Goal: Task Accomplishment & Management: Manage account settings

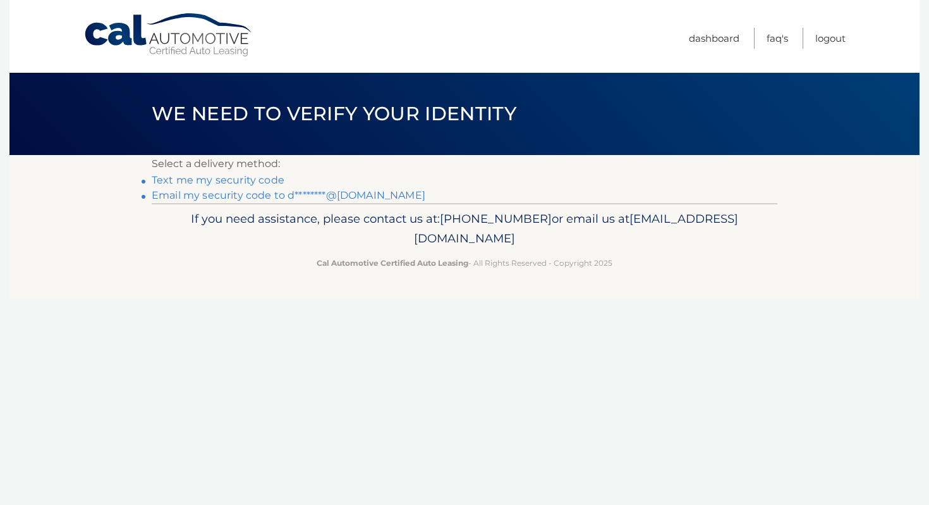
click at [257, 178] on link "Text me my security code" at bounding box center [218, 180] width 133 height 12
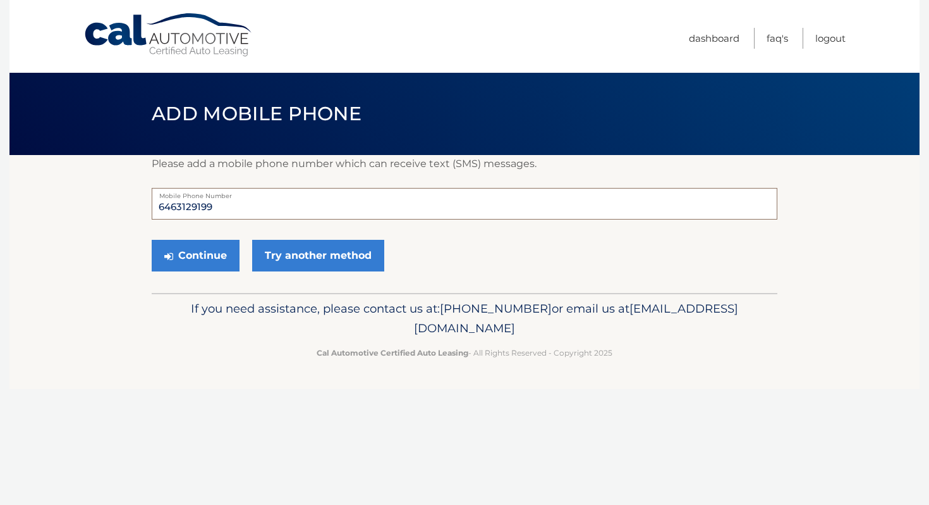
click at [257, 209] on input "6463129199" at bounding box center [465, 204] width 626 height 32
type input "7183091798"
click at [239, 255] on button "Continue" at bounding box center [196, 256] width 88 height 32
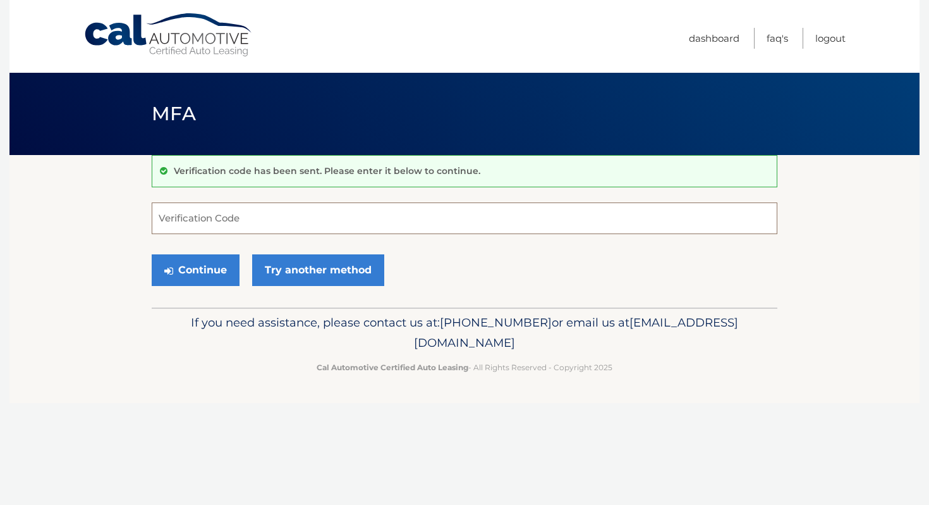
click at [278, 206] on input "Verification Code" at bounding box center [465, 218] width 626 height 32
type input "363731"
click at [241, 271] on div "Continue Try another method" at bounding box center [465, 270] width 626 height 43
click at [207, 274] on button "Continue" at bounding box center [196, 270] width 88 height 32
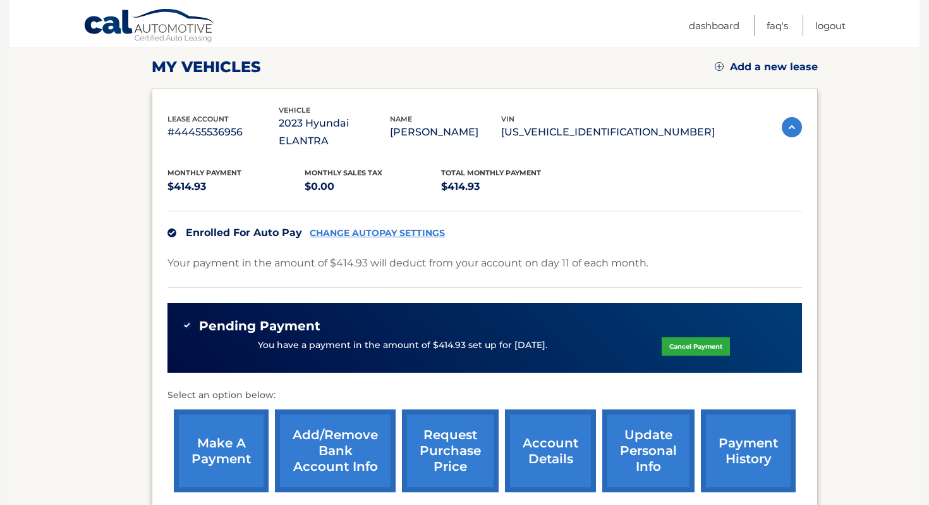
scroll to position [192, 0]
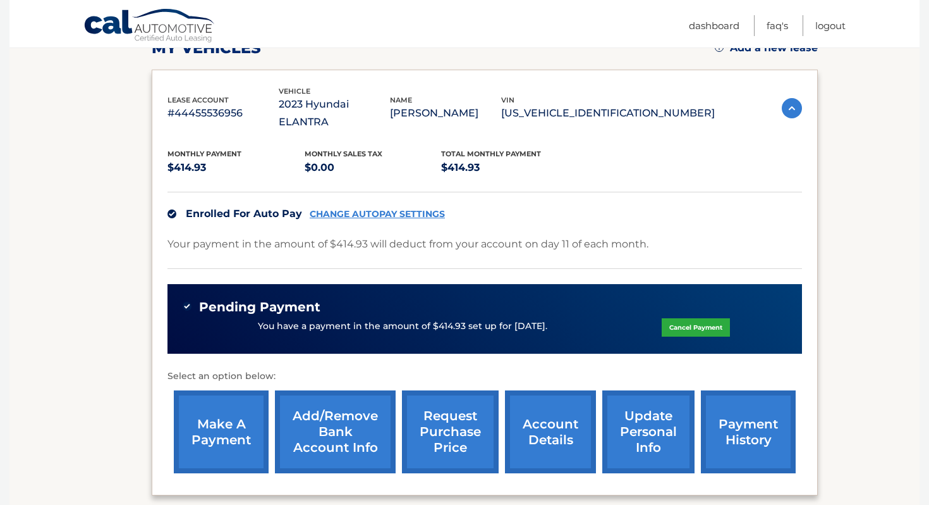
click at [357, 209] on link "CHANGE AUTOPAY SETTINGS" at bounding box center [377, 214] width 135 height 11
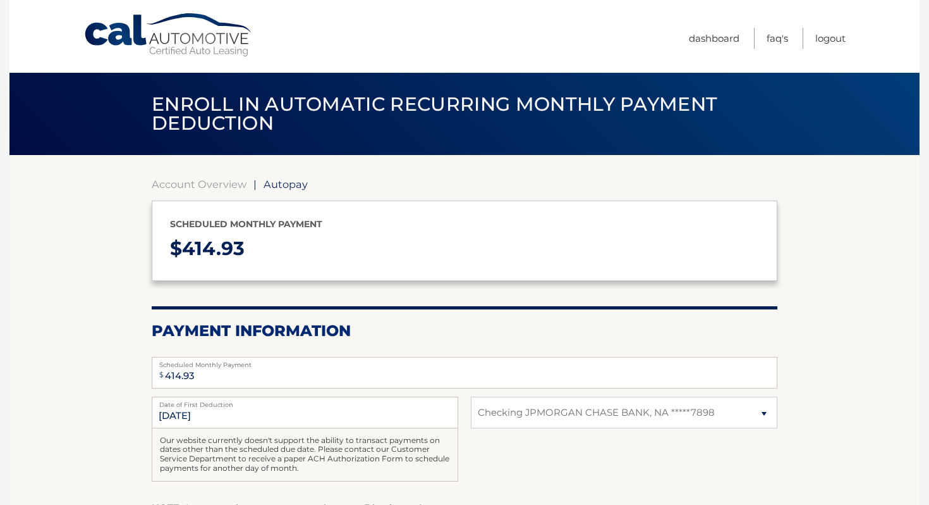
select select "MjEyN2YyZmQtM2E3MC00MzFmLWI4YTItY2Y1NWM5OGIzNGVj"
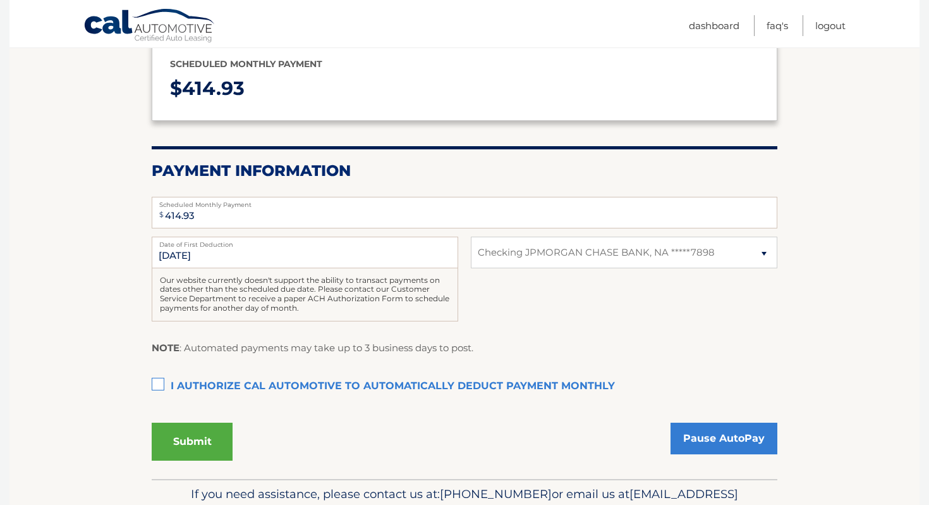
scroll to position [157, 0]
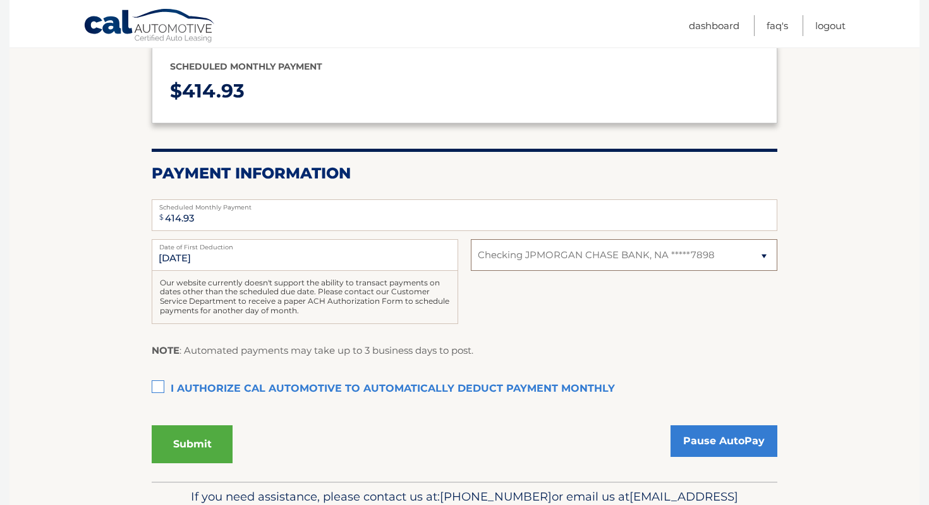
click at [520, 259] on select "Select Bank Account Checking JPMORGAN CHASE BANK, NA *****7898" at bounding box center [624, 255] width 307 height 32
click at [471, 239] on select "Select Bank Account Checking JPMORGAN CHASE BANK, NA *****7898" at bounding box center [624, 255] width 307 height 32
click at [522, 248] on select "Select Bank Account Checking JPMORGAN CHASE BANK, NA *****7898" at bounding box center [624, 255] width 307 height 32
select select "MjEyN2YyZmQtM2E3MC00MzFmLWI4YTItY2Y1NWM5OGIzNGVj"
click at [471, 239] on select "Select Bank Account Checking JPMORGAN CHASE BANK, NA *****7898" at bounding box center [624, 255] width 307 height 32
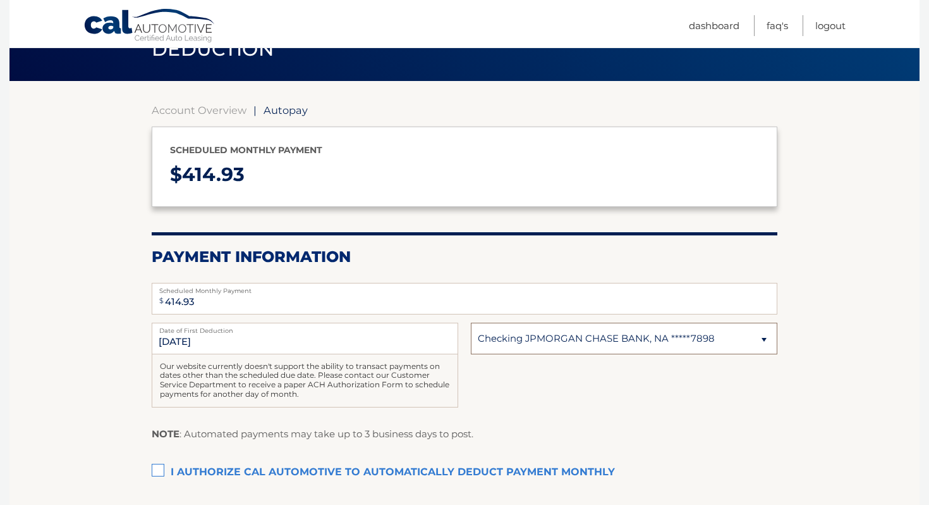
scroll to position [0, 0]
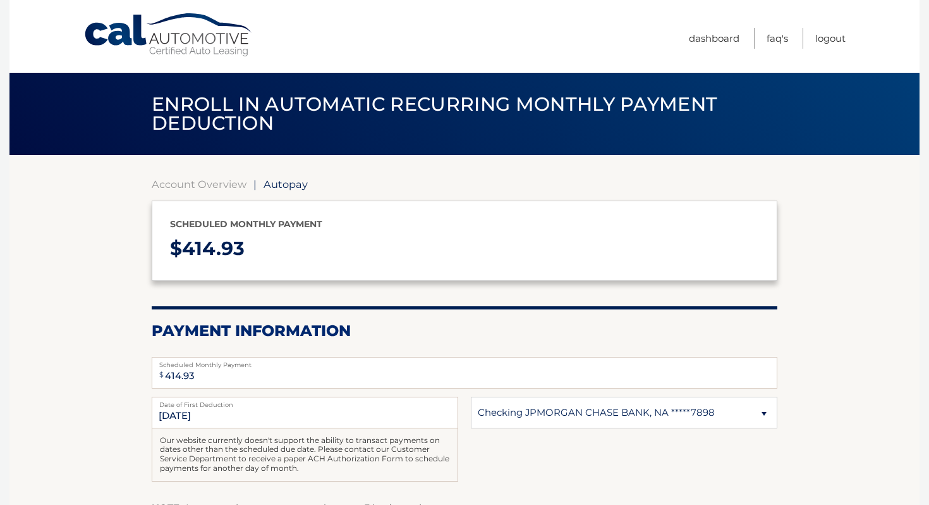
click at [154, 37] on link "Cal Automotive" at bounding box center [168, 35] width 171 height 45
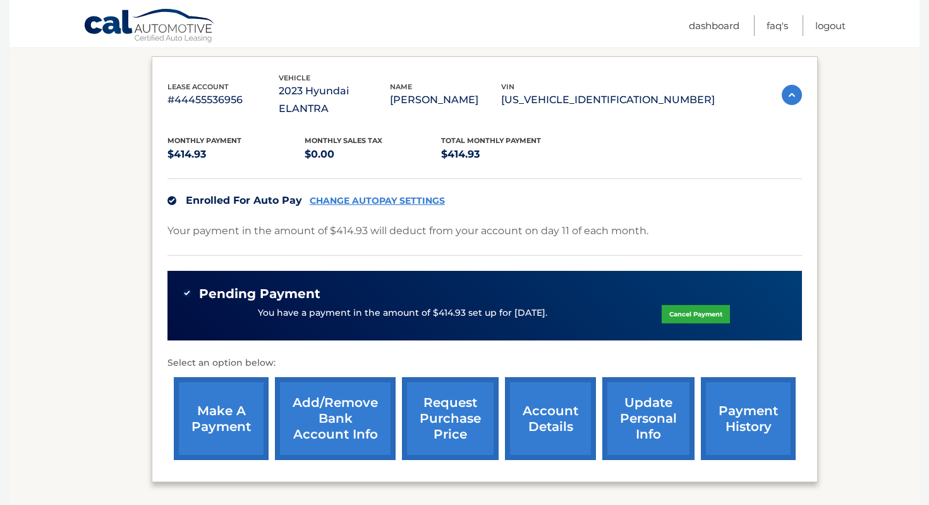
scroll to position [298, 0]
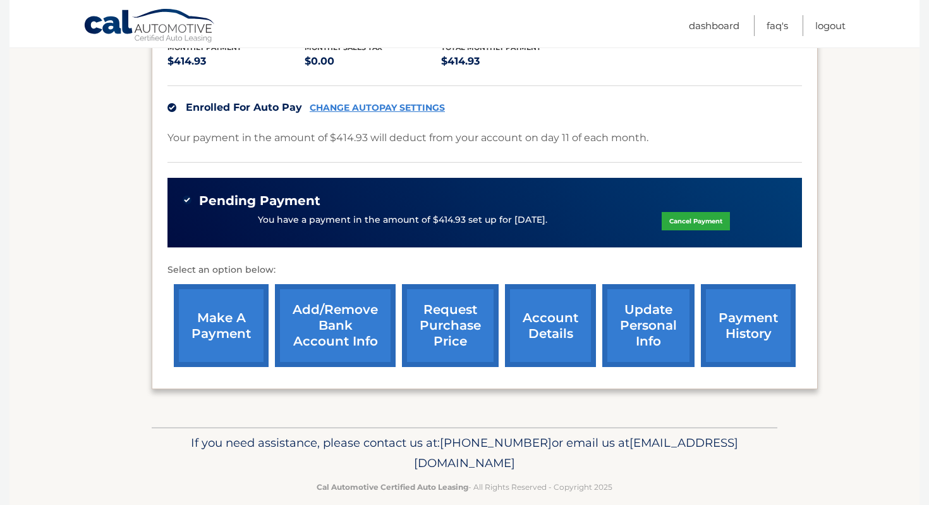
click at [344, 321] on link "Add/Remove bank account info" at bounding box center [335, 325] width 121 height 83
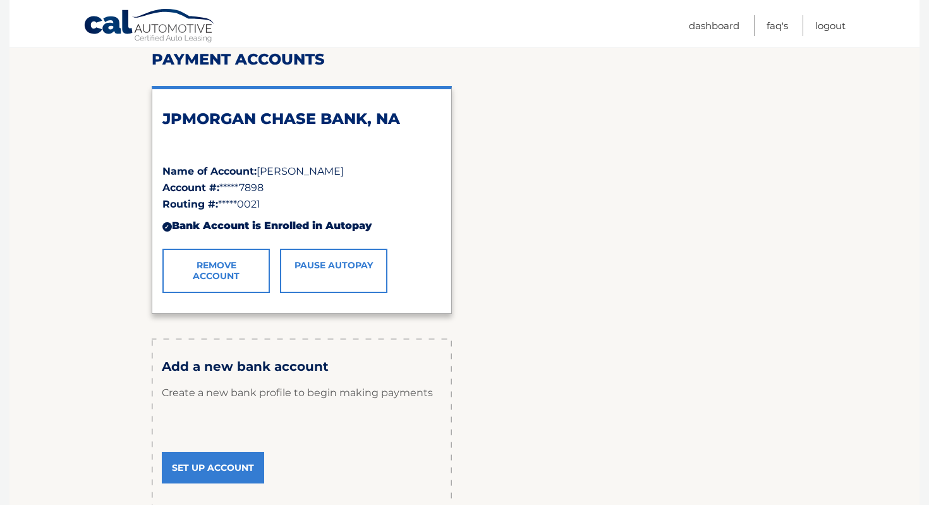
scroll to position [285, 0]
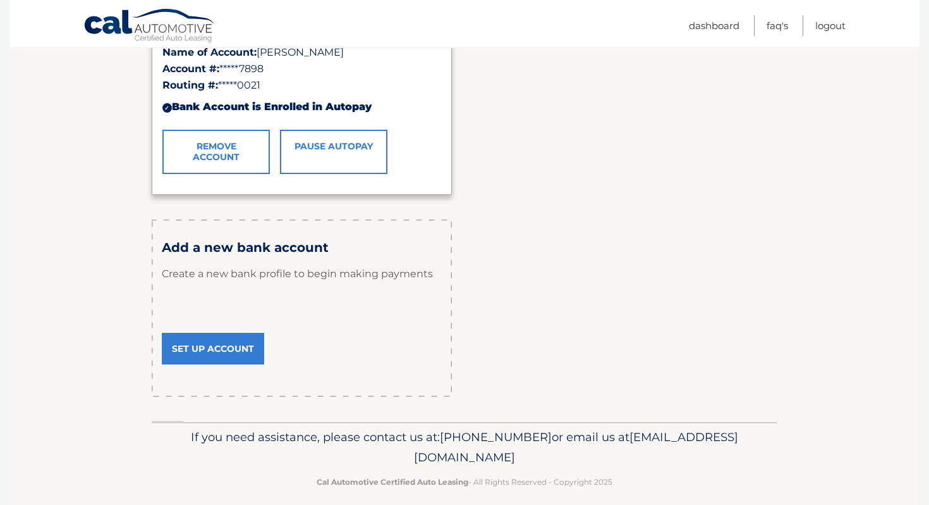
click at [238, 346] on link "Set Up Account" at bounding box center [213, 349] width 102 height 32
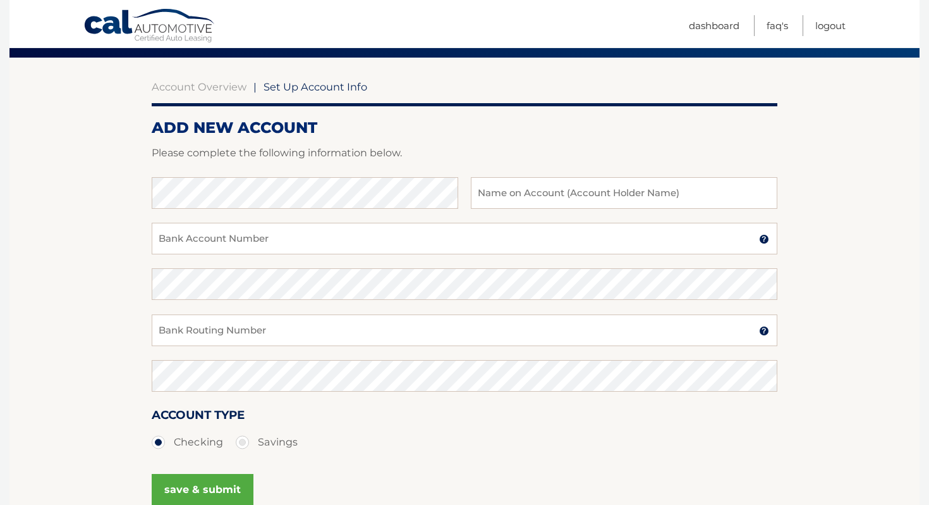
scroll to position [80, 0]
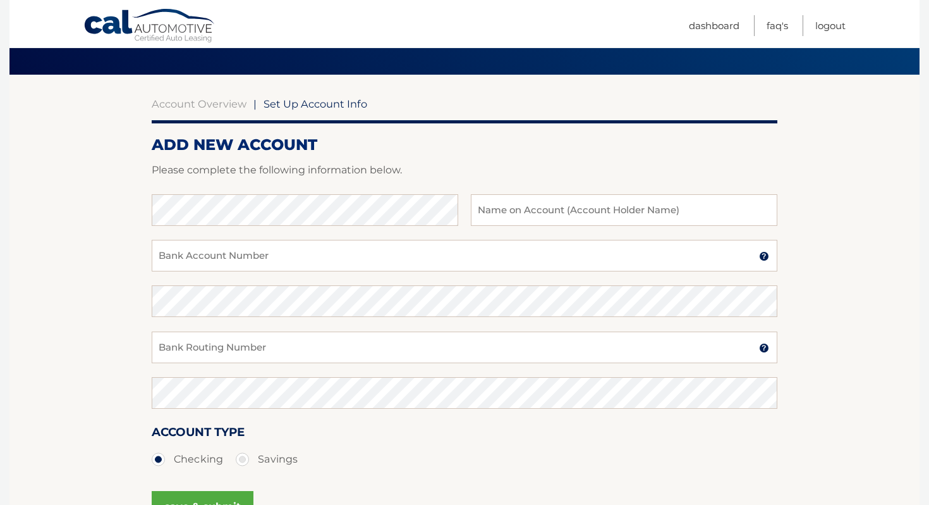
click at [164, 20] on link "Cal Automotive" at bounding box center [149, 26] width 133 height 37
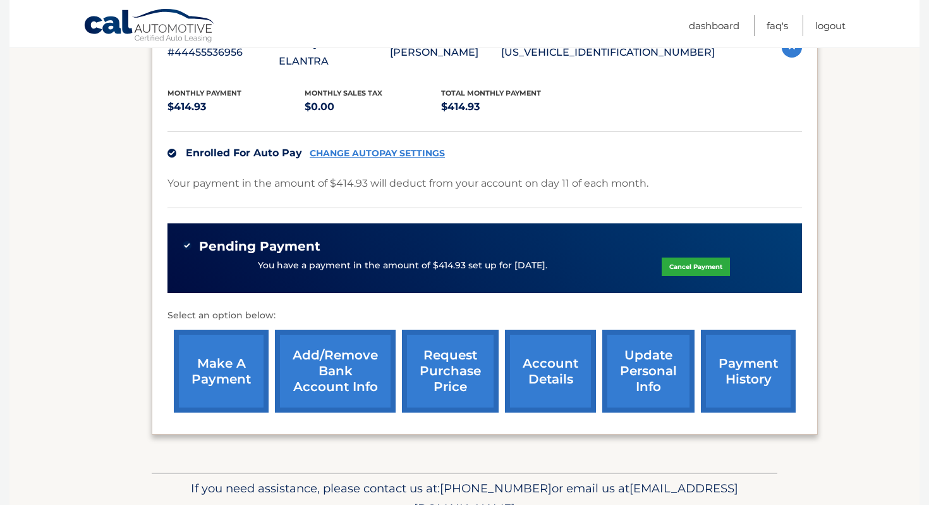
scroll to position [298, 0]
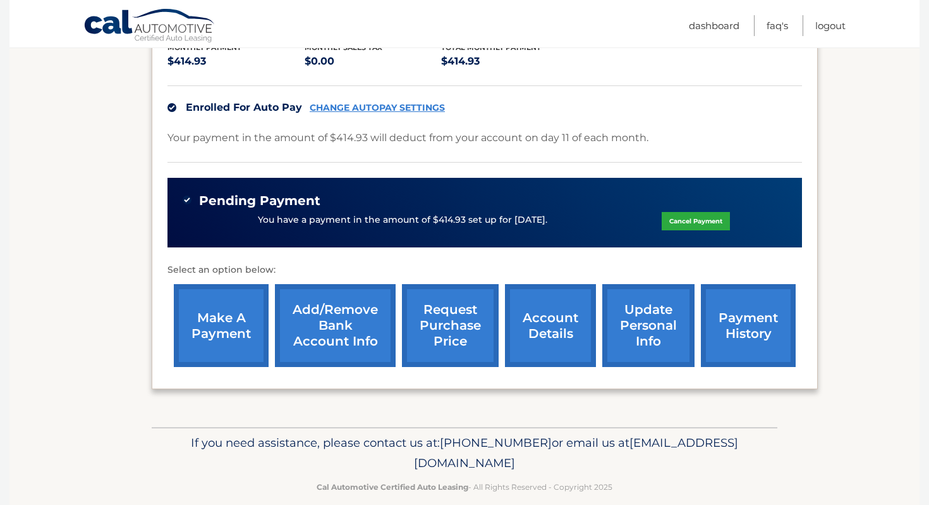
click at [438, 308] on link "request purchase price" at bounding box center [450, 325] width 97 height 83
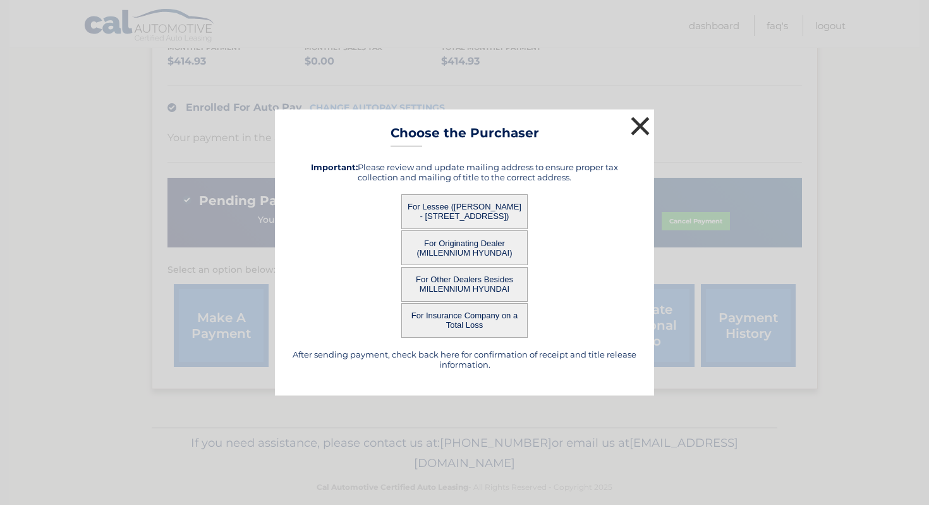
click at [640, 129] on button "×" at bounding box center [640, 125] width 25 height 25
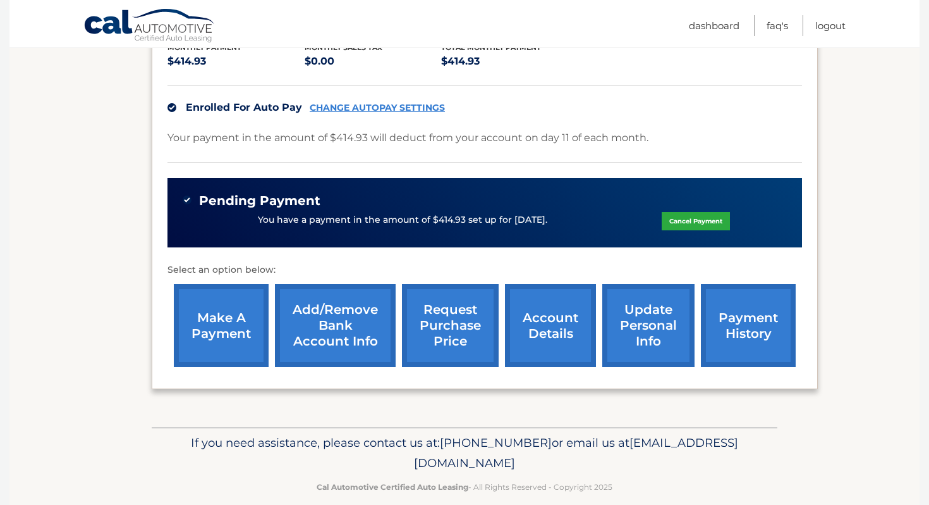
click at [720, 304] on link "payment history" at bounding box center [748, 325] width 95 height 83
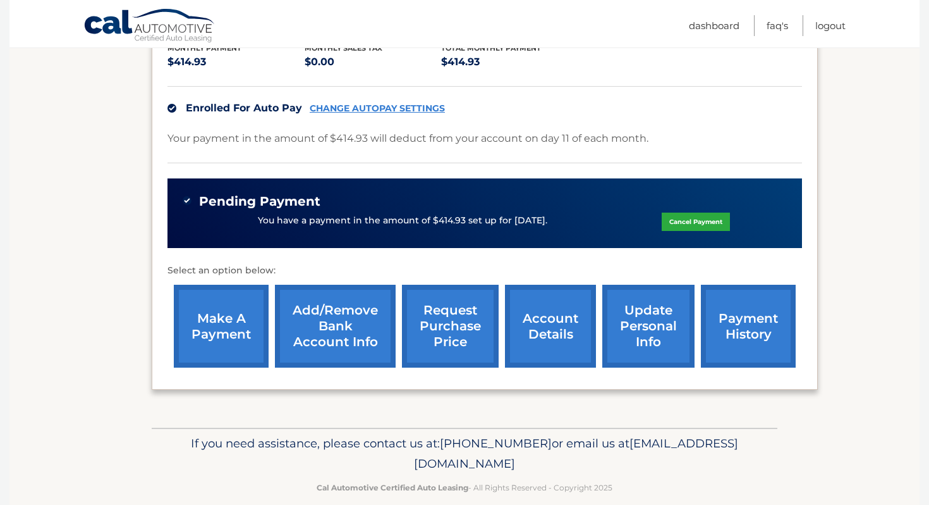
click at [466, 292] on link "request purchase price" at bounding box center [450, 326] width 97 height 83
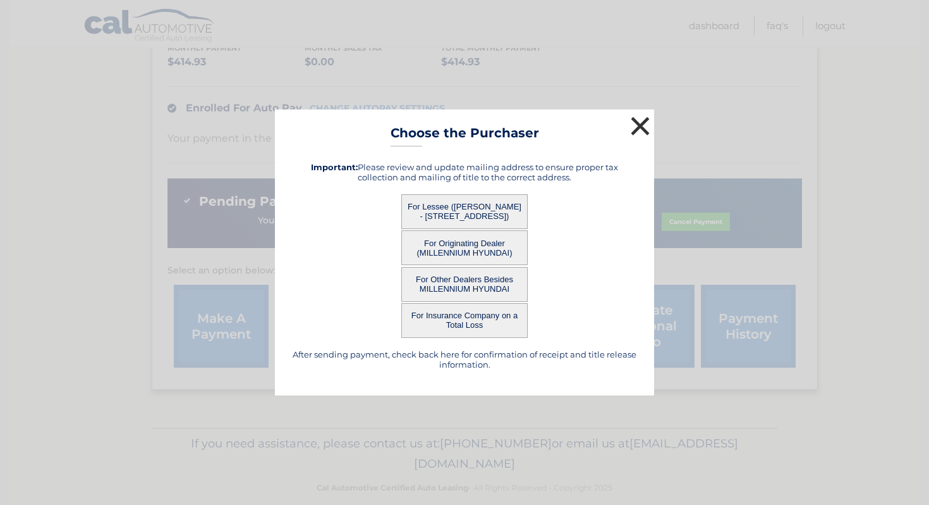
click at [644, 122] on button "×" at bounding box center [640, 125] width 25 height 25
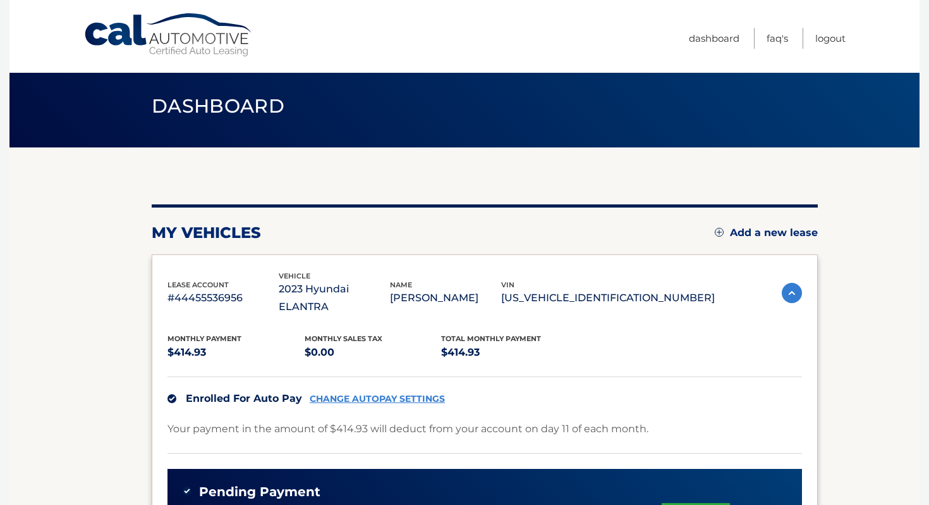
scroll to position [0, 0]
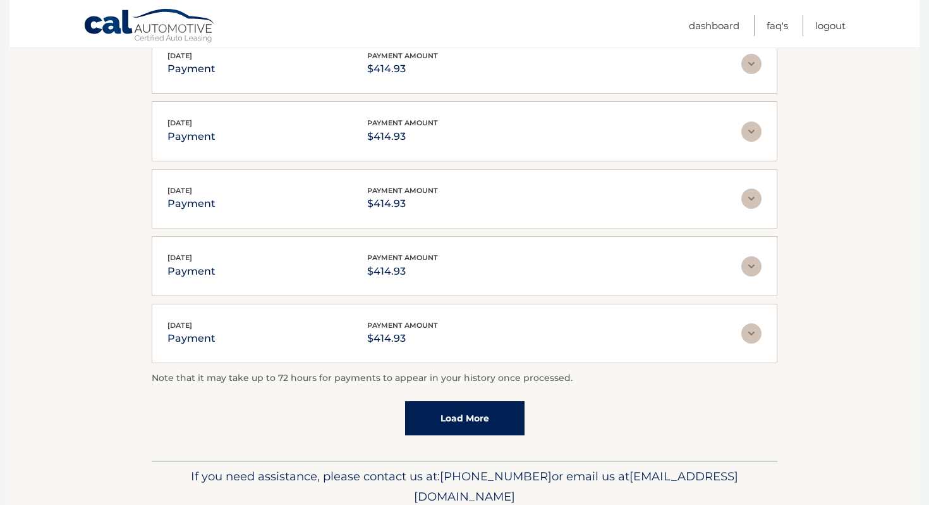
scroll to position [272, 0]
